Goal: Transaction & Acquisition: Obtain resource

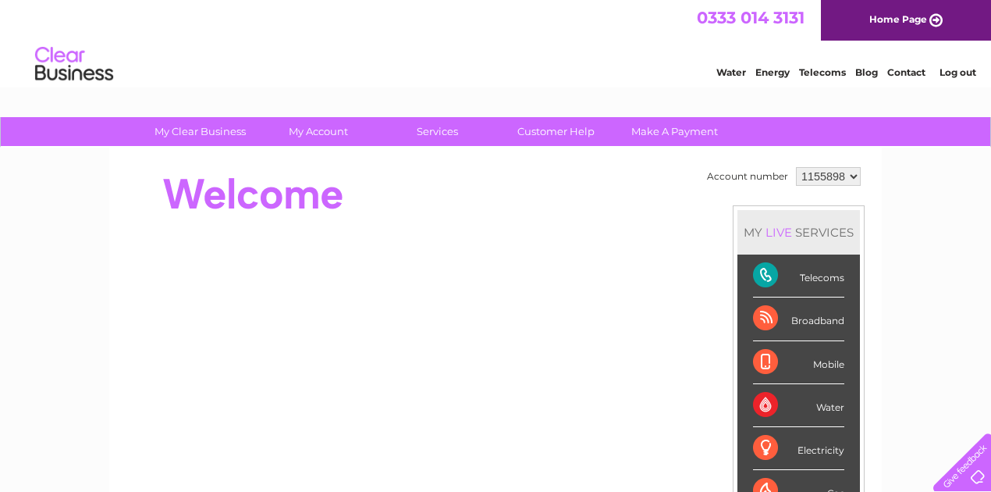
click at [955, 66] on li "Log out" at bounding box center [958, 72] width 47 height 20
click at [955, 75] on link "Log out" at bounding box center [958, 72] width 37 height 12
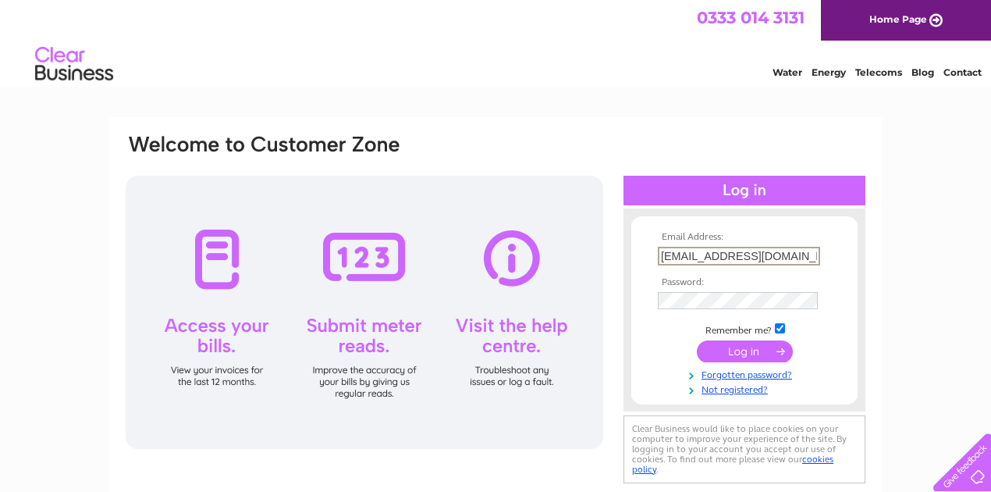
click at [782, 262] on input "b.foods424@gmail.com" at bounding box center [739, 256] width 162 height 19
type input "leystreetfreshfish@gmail.com"
click at [727, 353] on input "submit" at bounding box center [745, 350] width 96 height 22
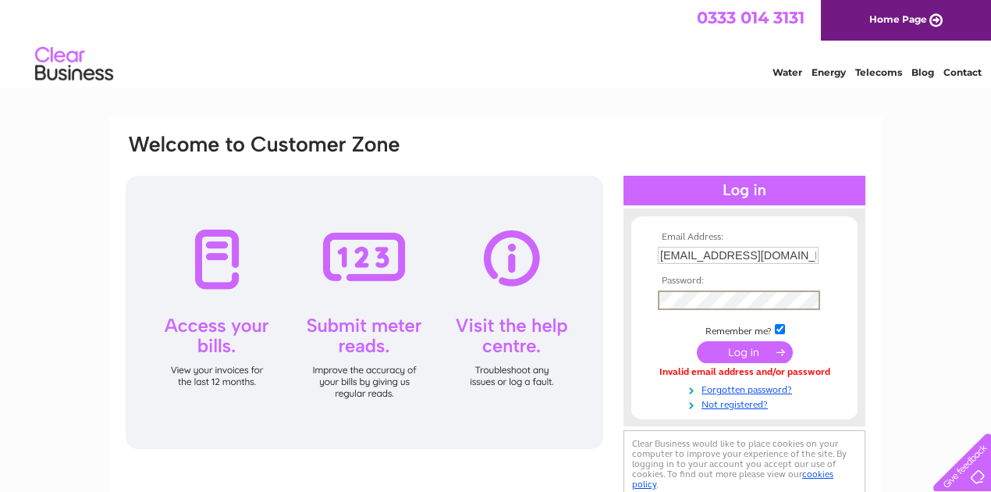
click at [815, 258] on input "leystreetfreshfish@gmail.com" at bounding box center [738, 255] width 161 height 17
type input "shariarshaafiahmed@icloud.com"
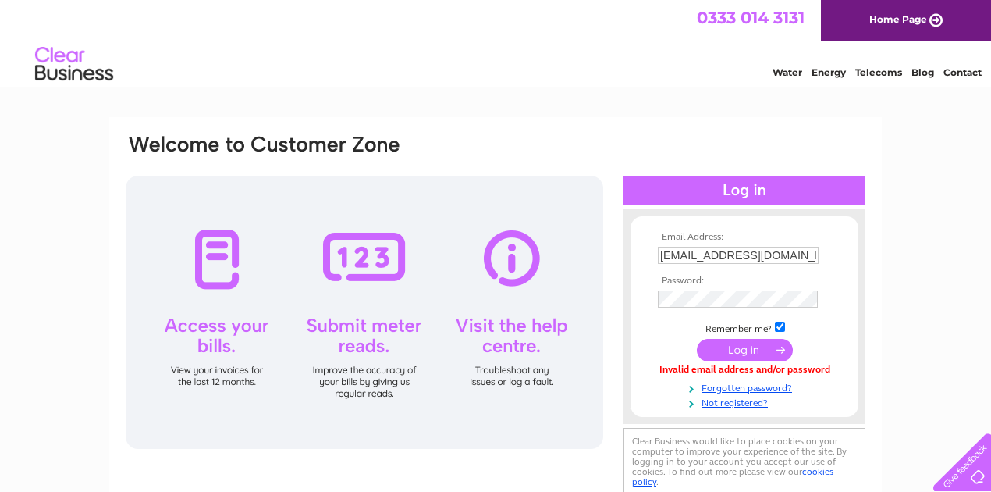
click at [738, 351] on input "submit" at bounding box center [745, 350] width 96 height 22
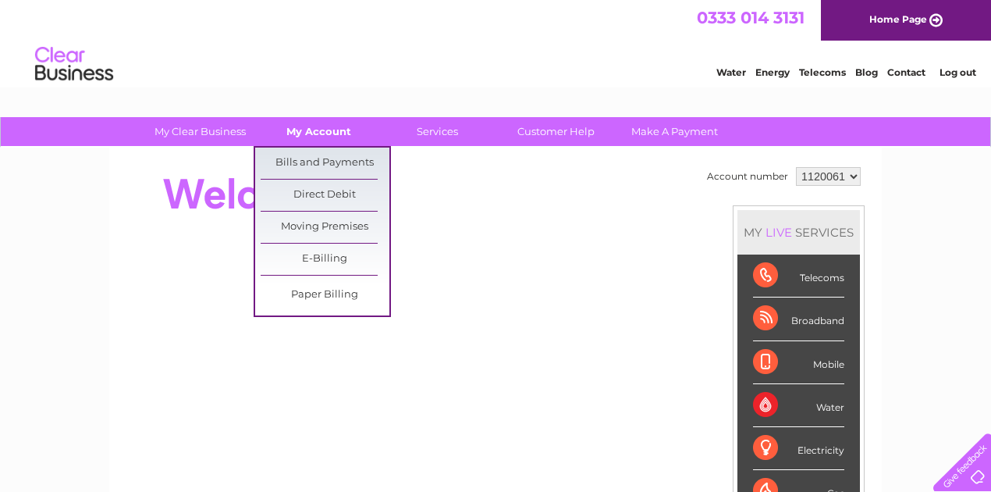
click at [328, 135] on link "My Account" at bounding box center [318, 131] width 129 height 29
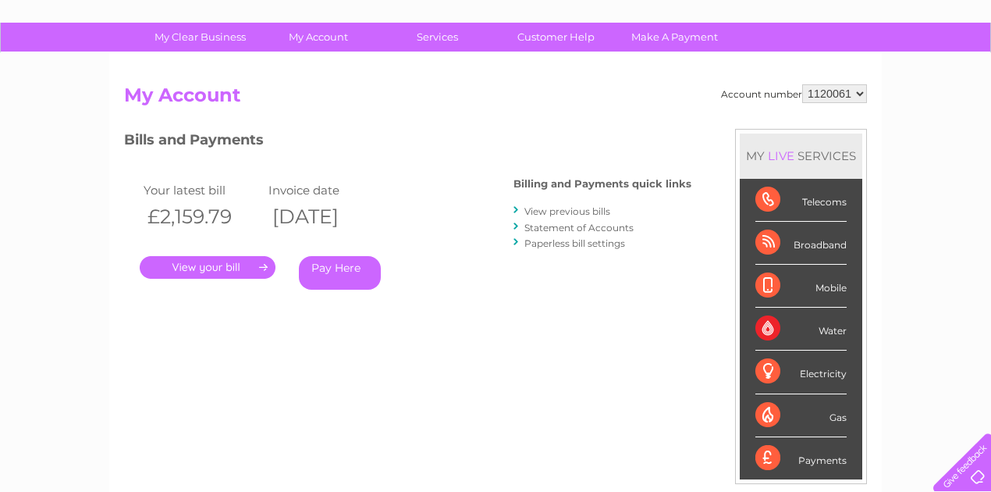
scroll to position [104, 0]
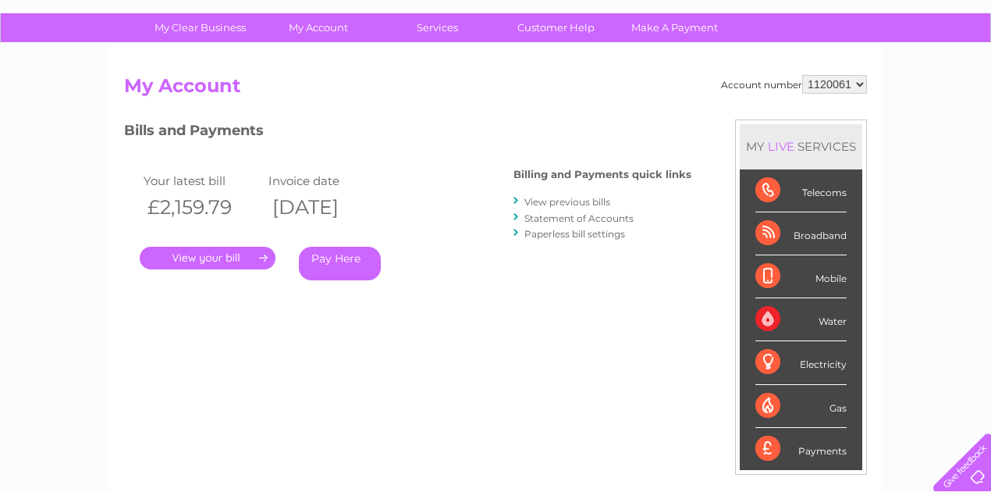
click at [557, 198] on link "View previous bills" at bounding box center [567, 202] width 86 height 12
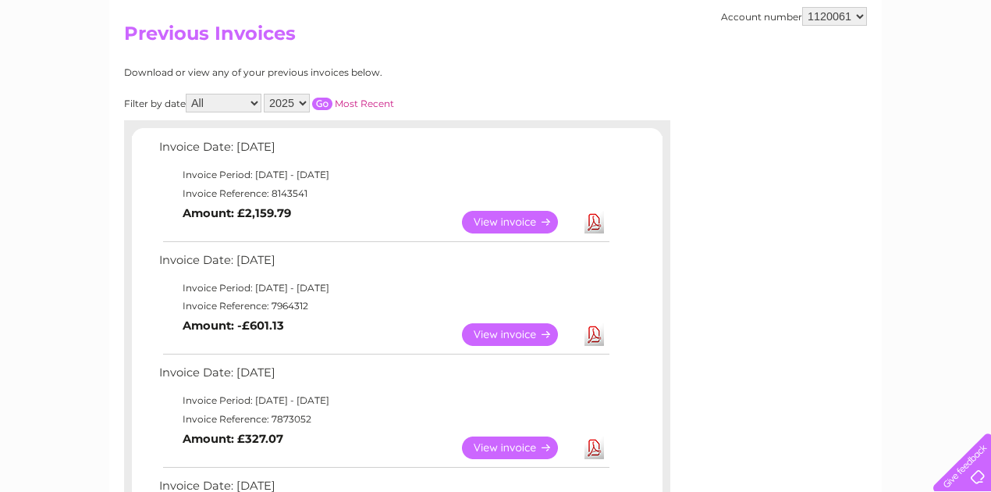
scroll to position [208, 0]
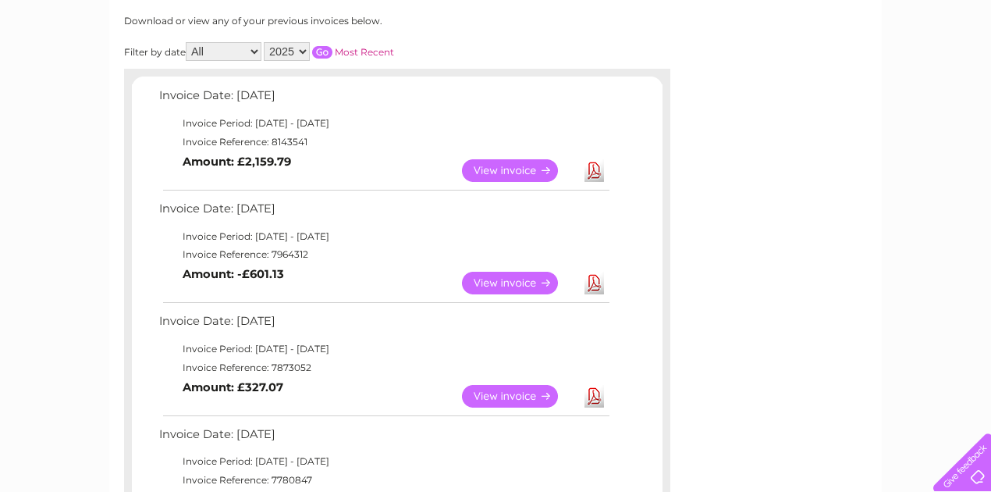
click at [594, 172] on link "Download" at bounding box center [595, 170] width 20 height 23
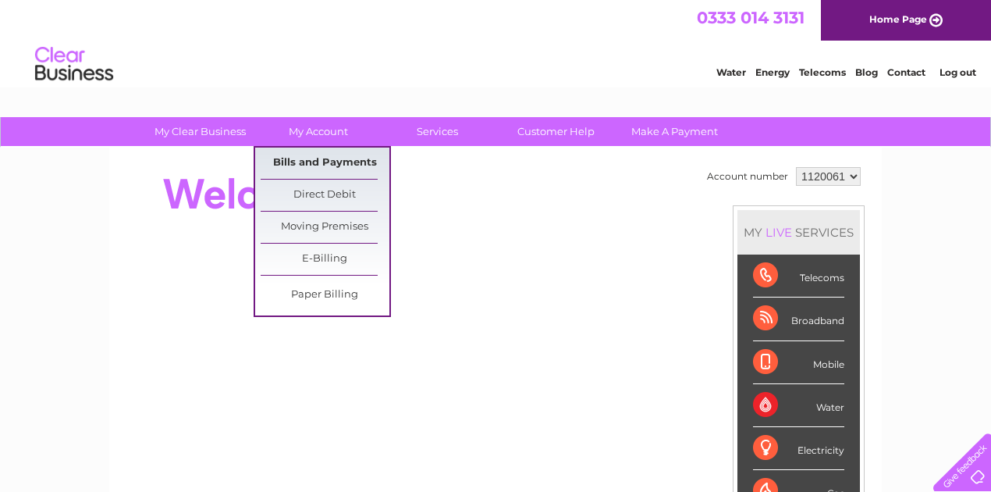
click at [310, 167] on link "Bills and Payments" at bounding box center [325, 163] width 129 height 31
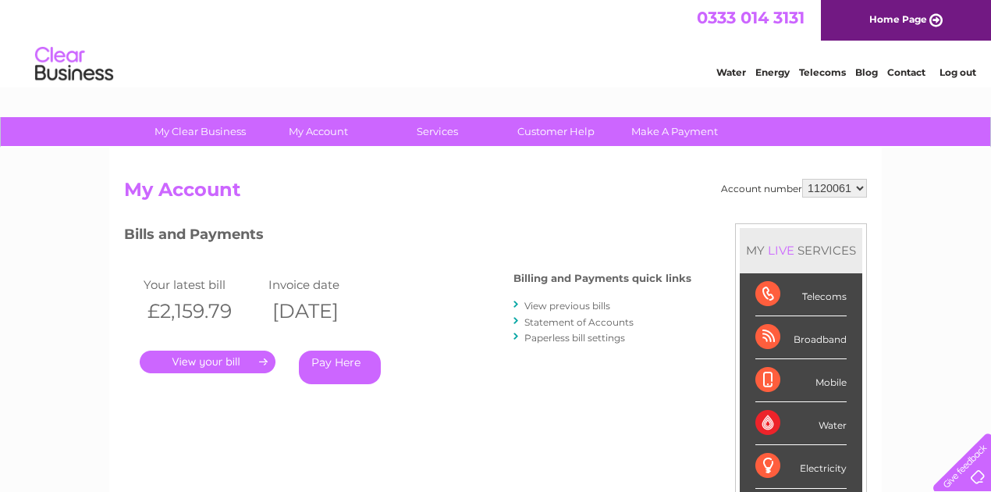
click at [535, 302] on link "View previous bills" at bounding box center [567, 306] width 86 height 12
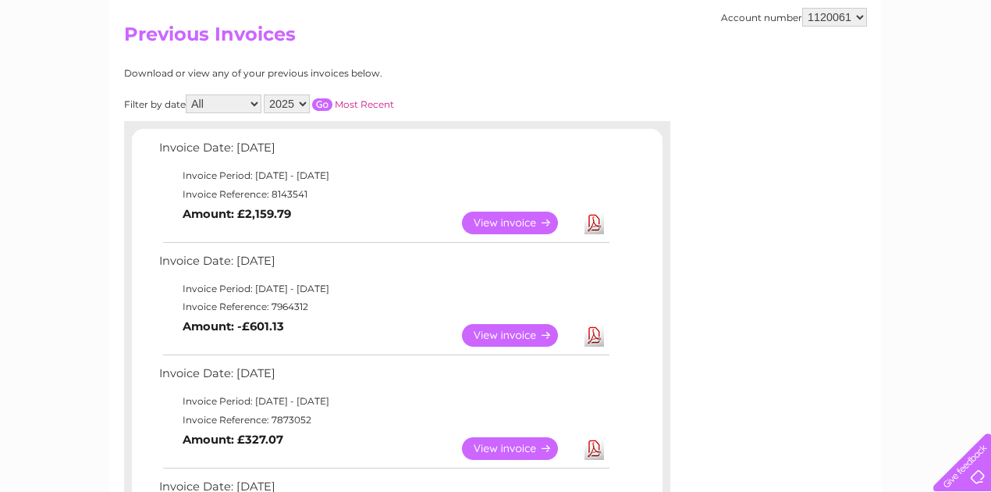
scroll to position [156, 0]
click at [599, 337] on link "Download" at bounding box center [595, 334] width 20 height 23
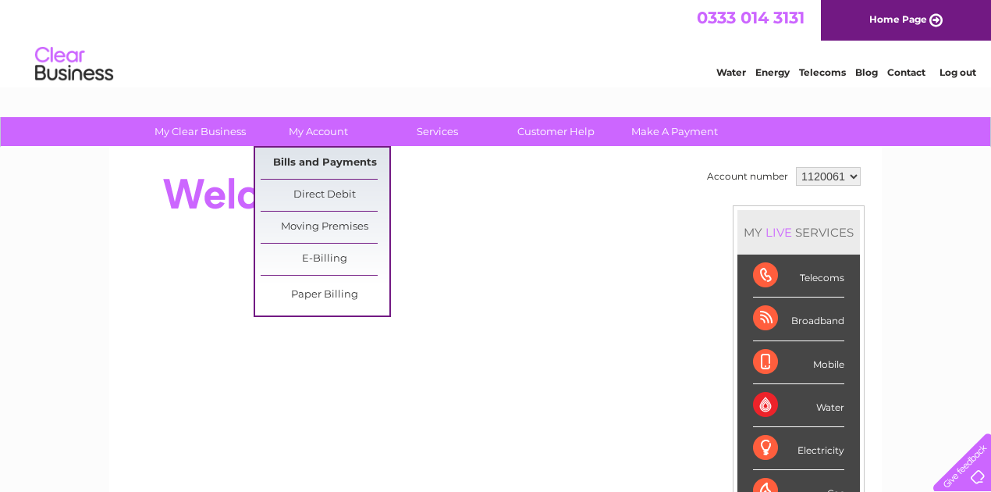
click at [327, 156] on link "Bills and Payments" at bounding box center [325, 163] width 129 height 31
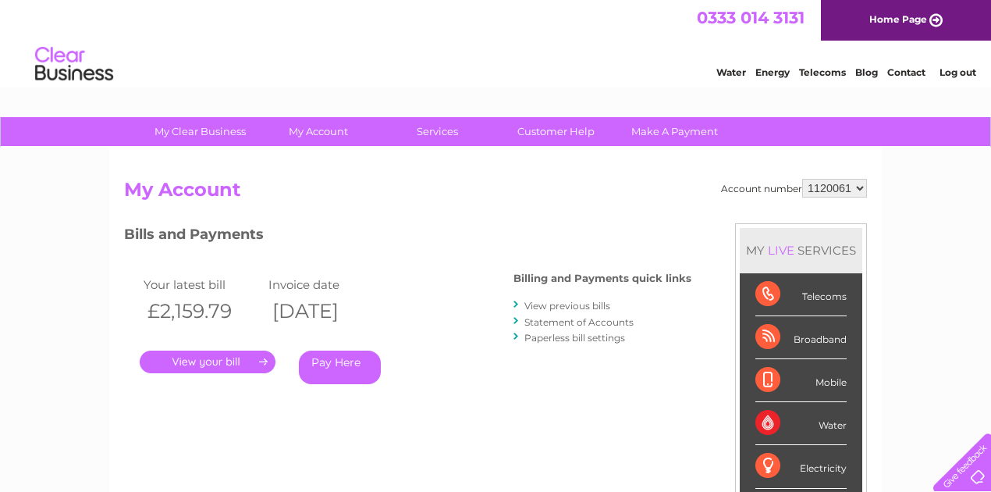
click at [200, 361] on link "." at bounding box center [208, 361] width 136 height 23
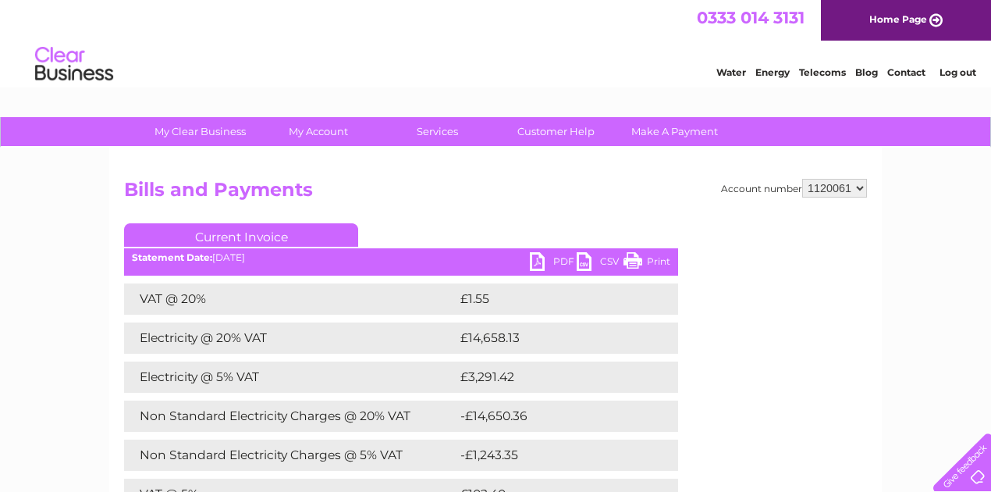
click at [544, 256] on link "PDF" at bounding box center [553, 263] width 47 height 23
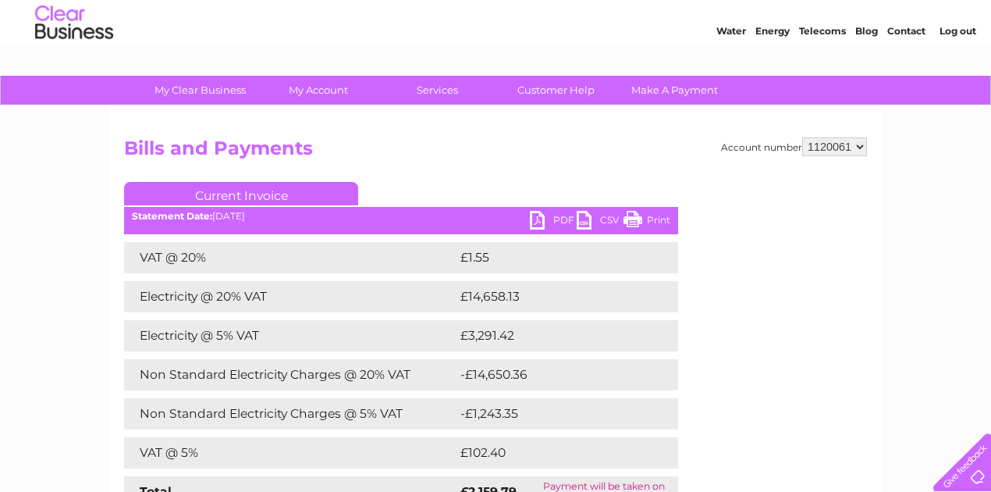
scroll to position [156, 0]
